Goal: Task Accomplishment & Management: Manage account settings

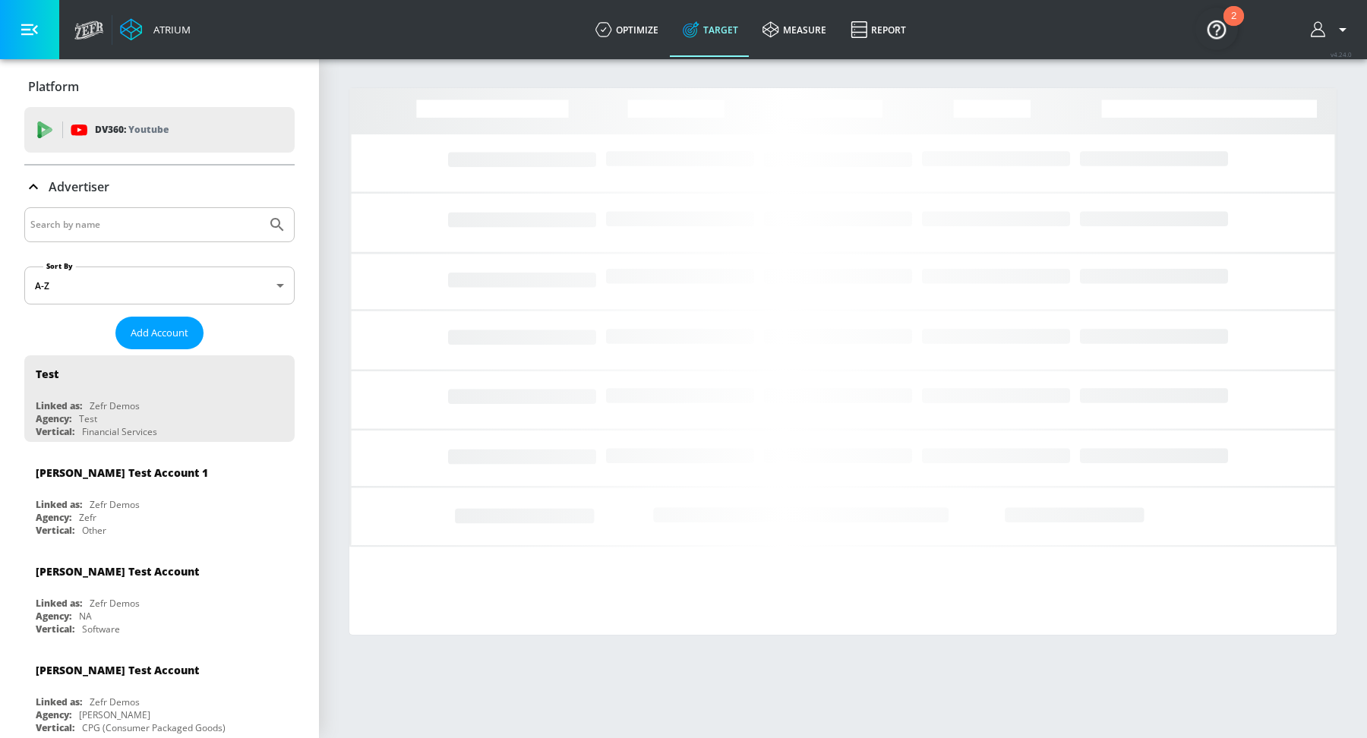
click at [147, 227] on input "Search by name" at bounding box center [145, 225] width 230 height 20
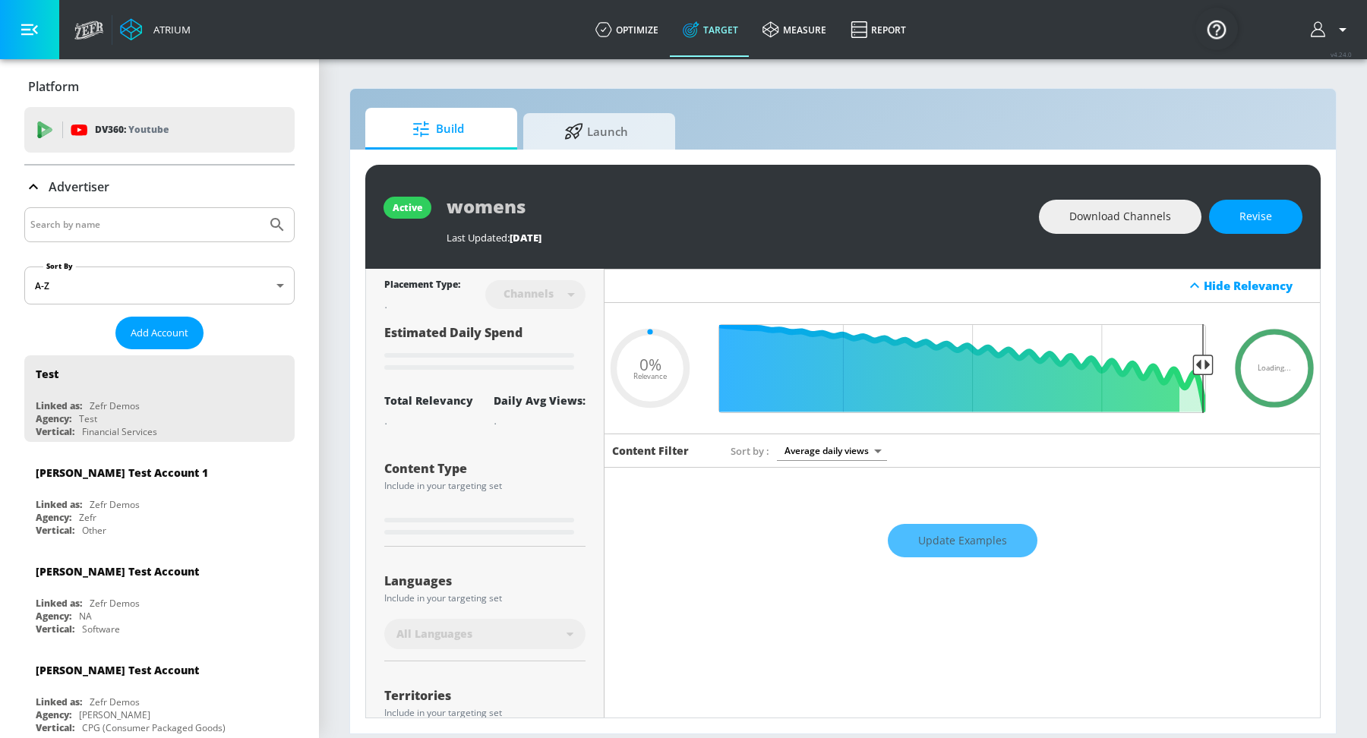
type input "0.05"
type input "capi"
type input "0.6"
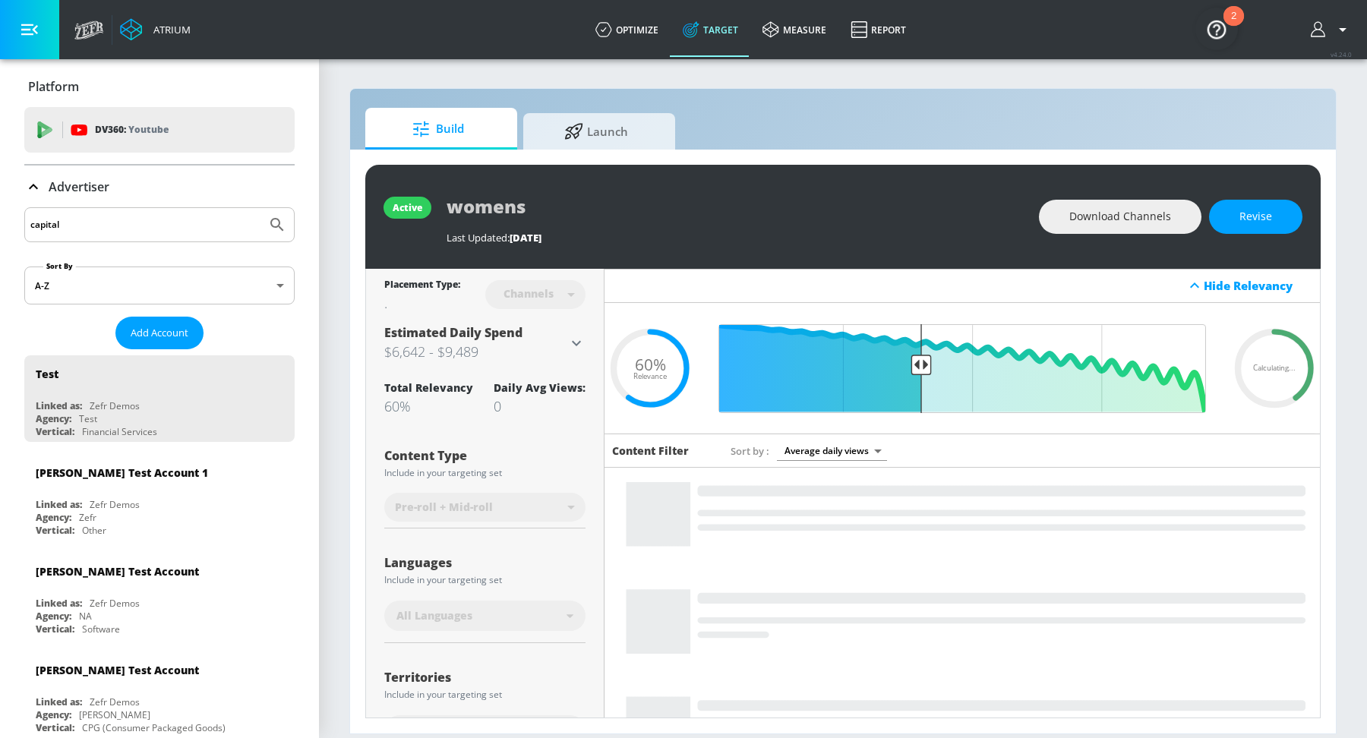
type input "capital"
click at [273, 230] on icon "Submit Search" at bounding box center [277, 225] width 18 height 18
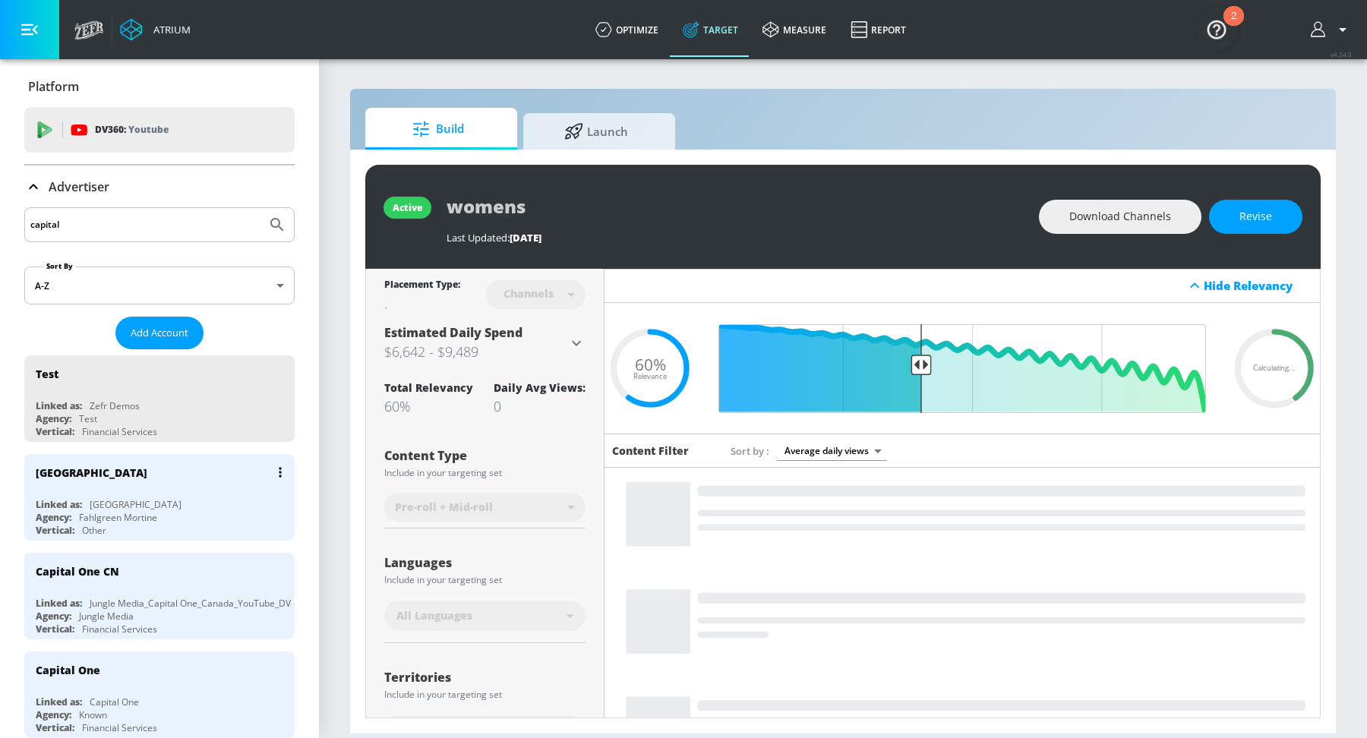
click at [153, 488] on div "[GEOGRAPHIC_DATA]" at bounding box center [163, 472] width 255 height 36
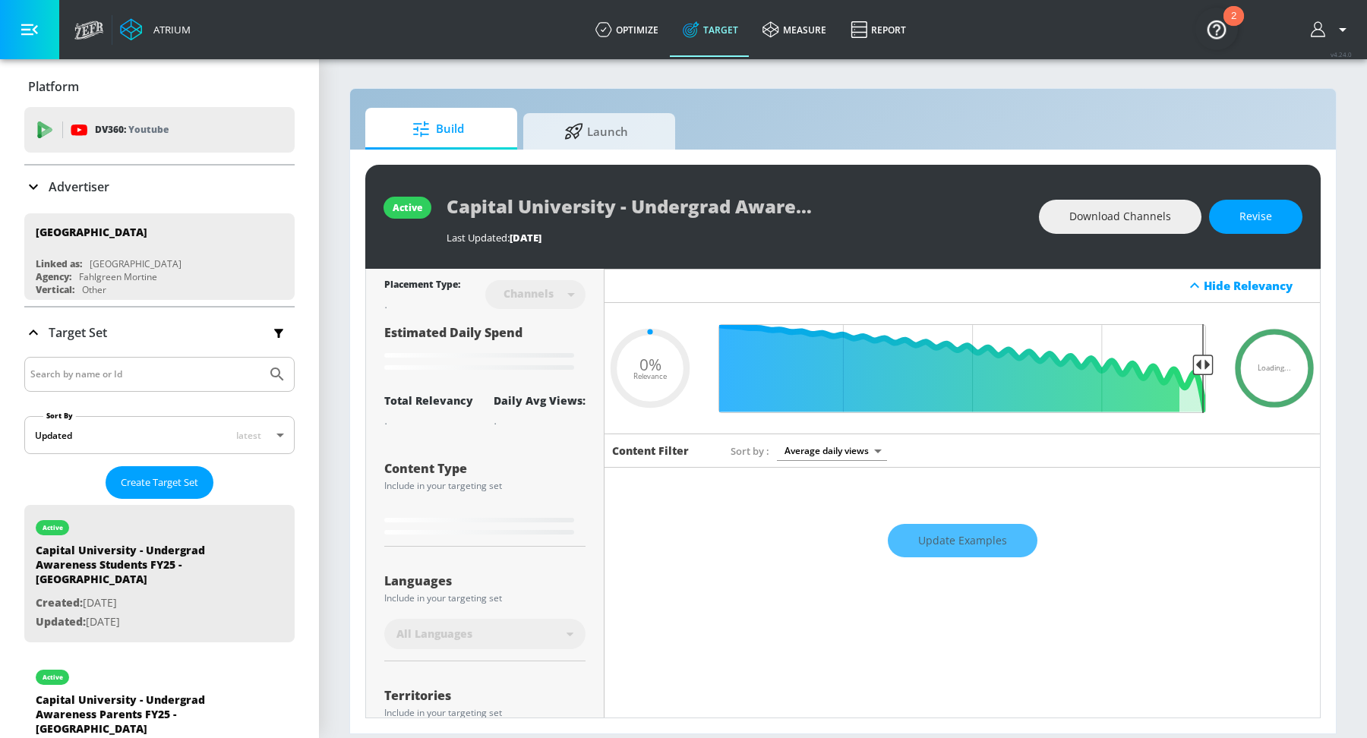
type input "0.05"
click at [634, 28] on link "optimize" at bounding box center [626, 29] width 87 height 55
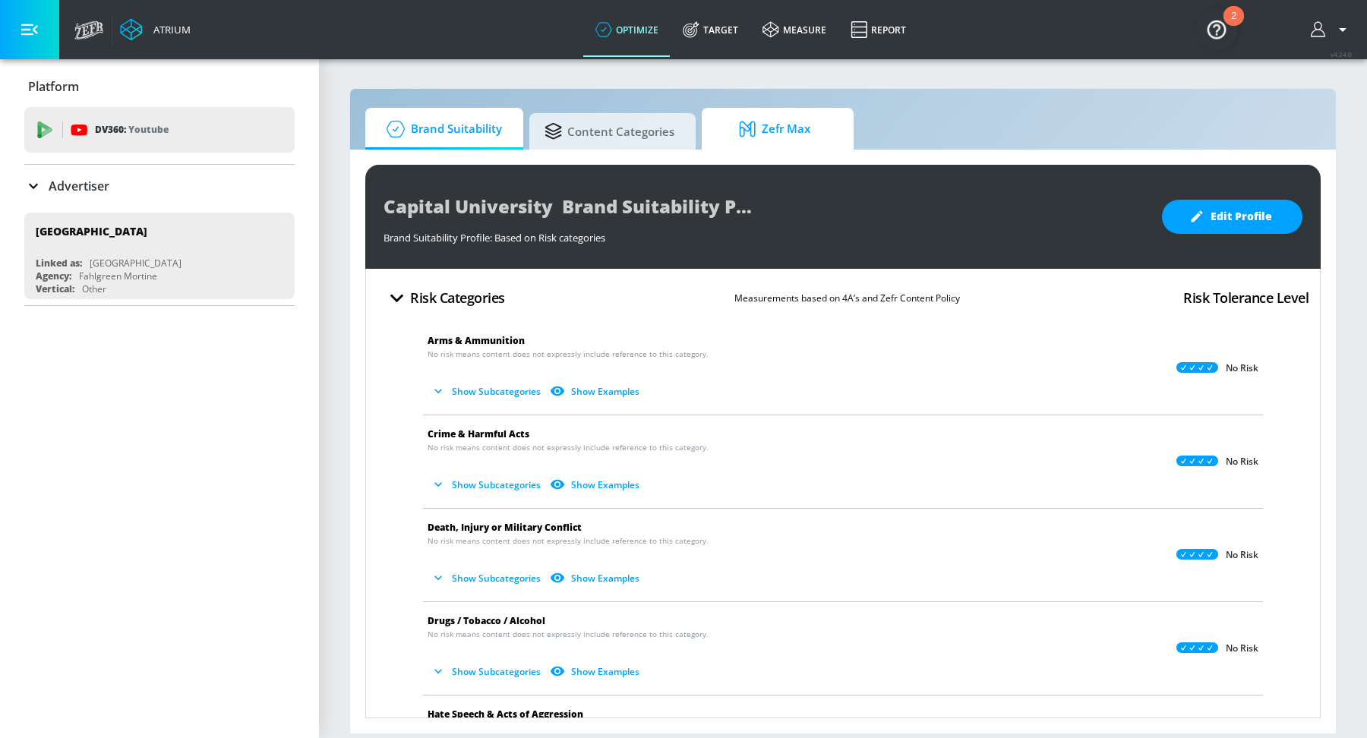
click at [760, 140] on span "Zefr Max" at bounding box center [774, 129] width 115 height 36
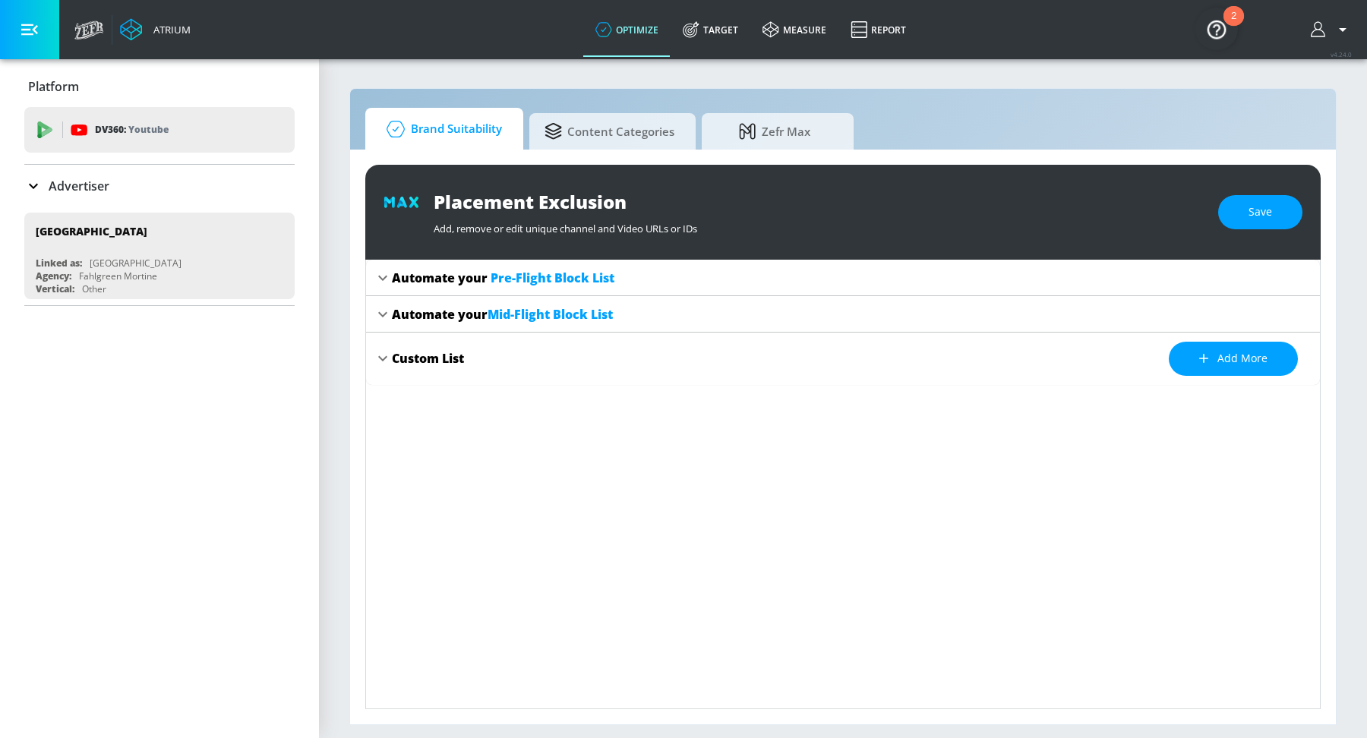
click at [460, 135] on span "Brand Suitability" at bounding box center [442, 129] width 122 height 36
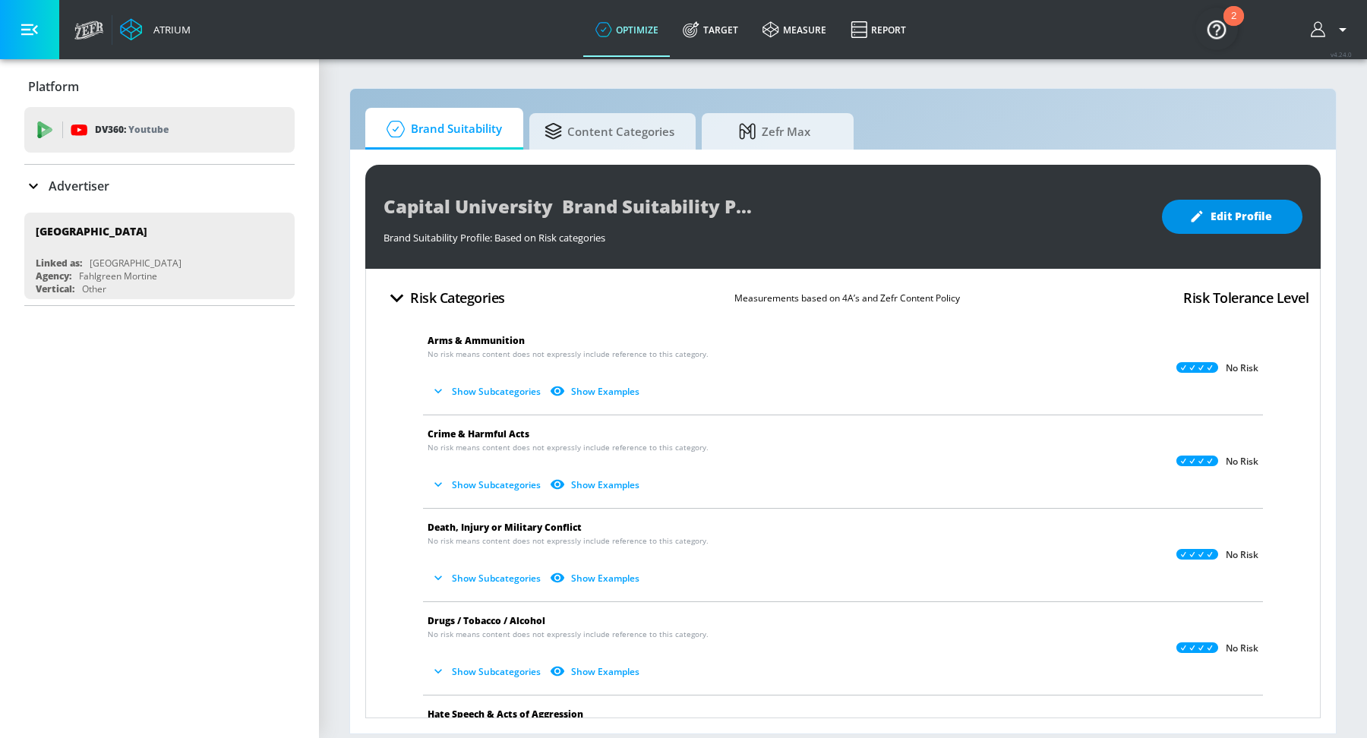
click at [1209, 215] on span "Edit Profile" at bounding box center [1233, 216] width 80 height 19
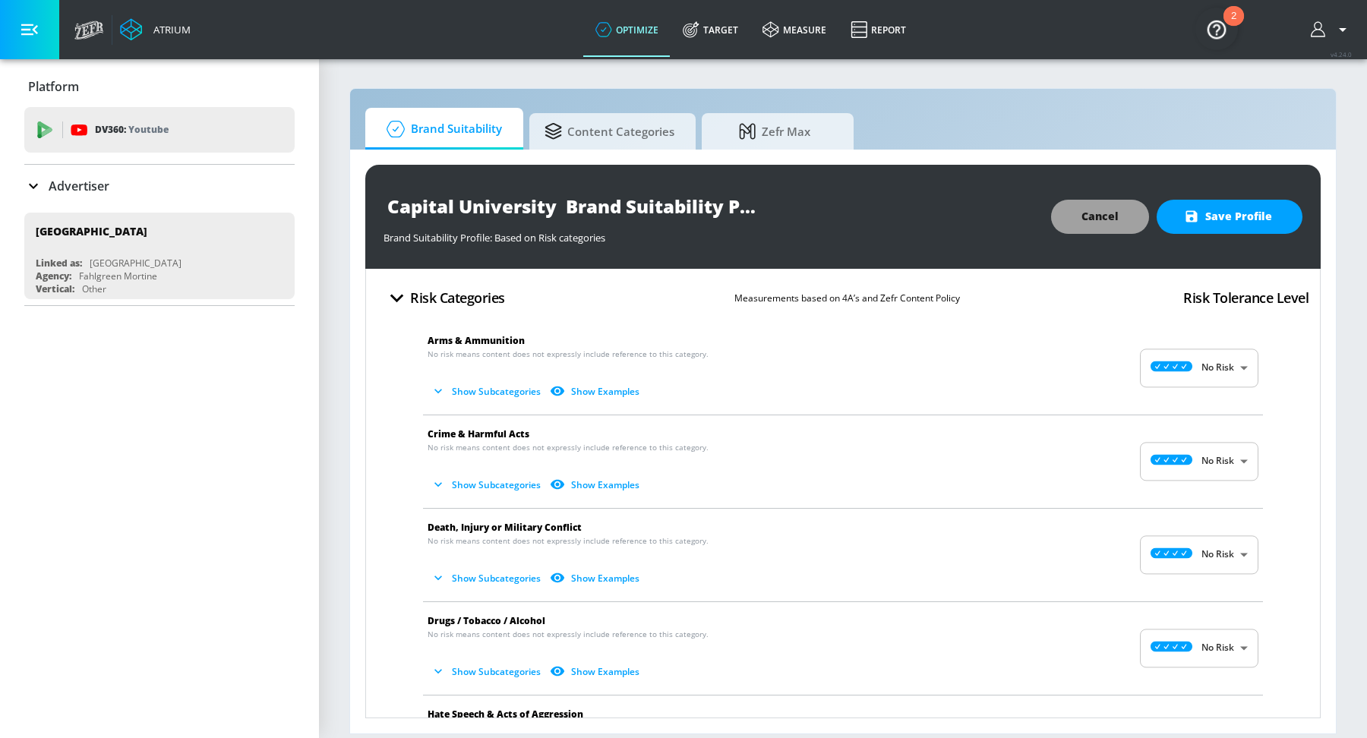
click at [1095, 209] on span "Cancel" at bounding box center [1100, 216] width 37 height 19
